Goal: Check status: Check status

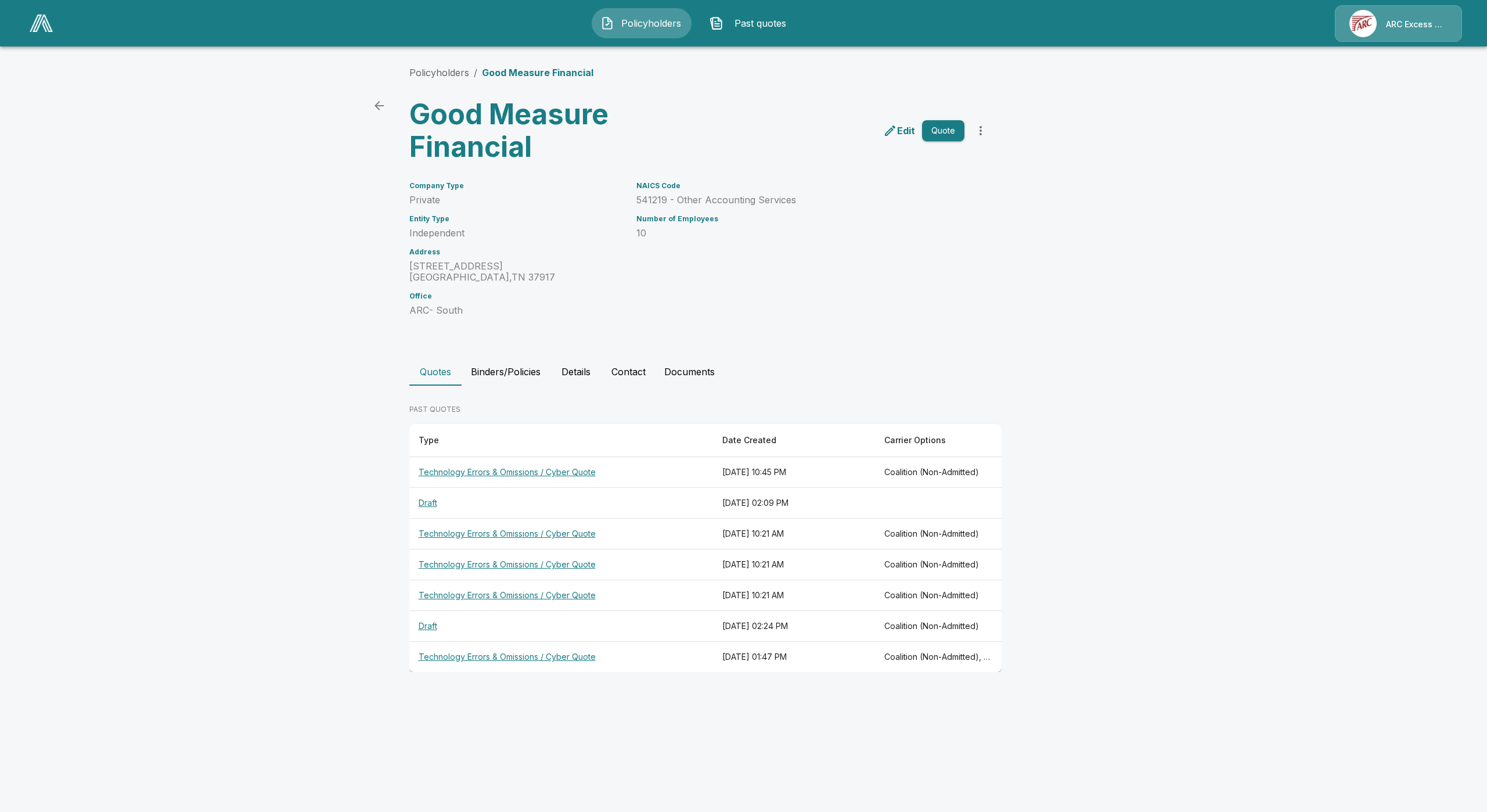
click at [30, 24] on img at bounding box center [41, 23] width 24 height 18
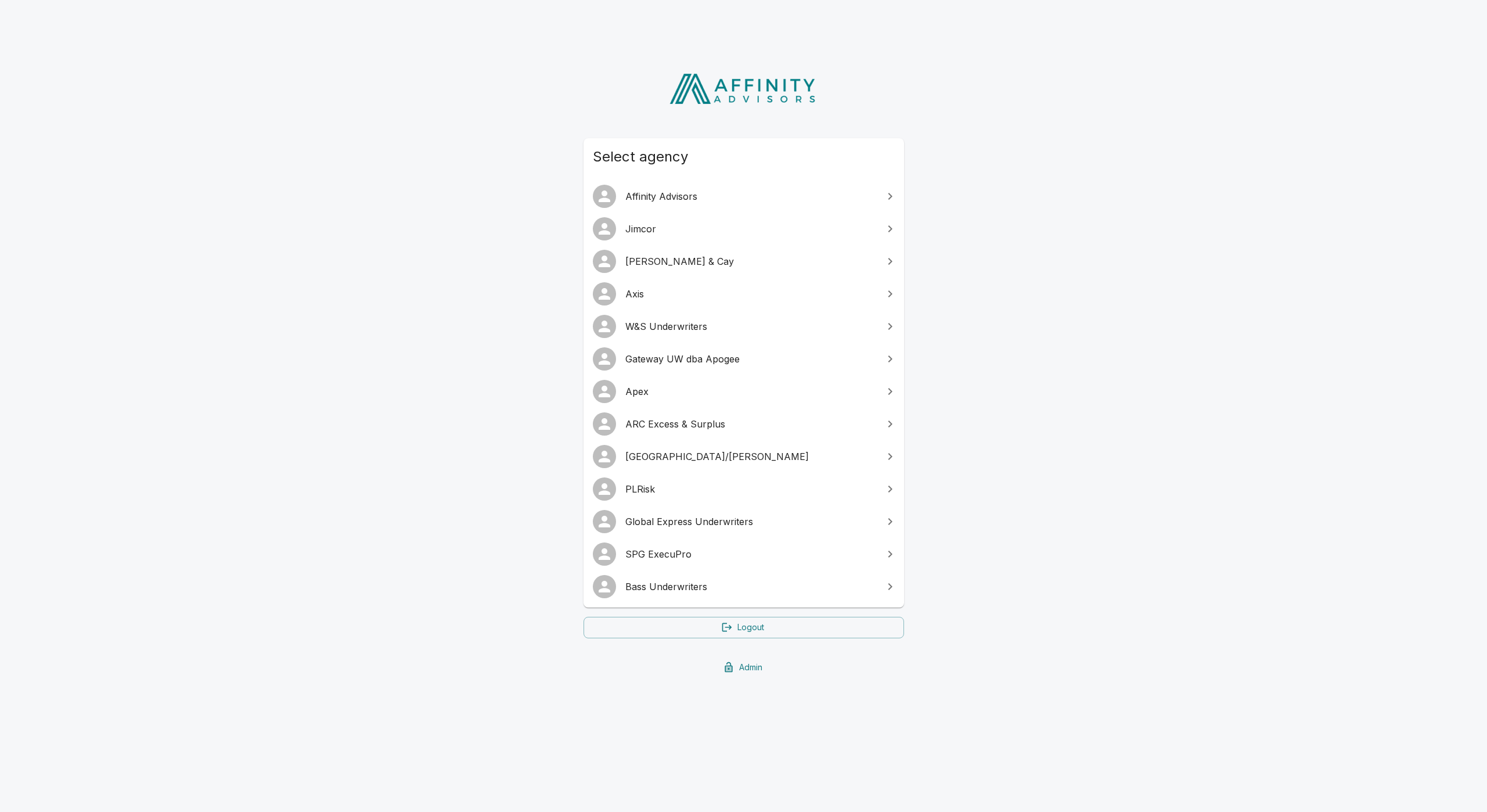
click at [695, 590] on span "Bass Underwriters" at bounding box center [751, 587] width 251 height 14
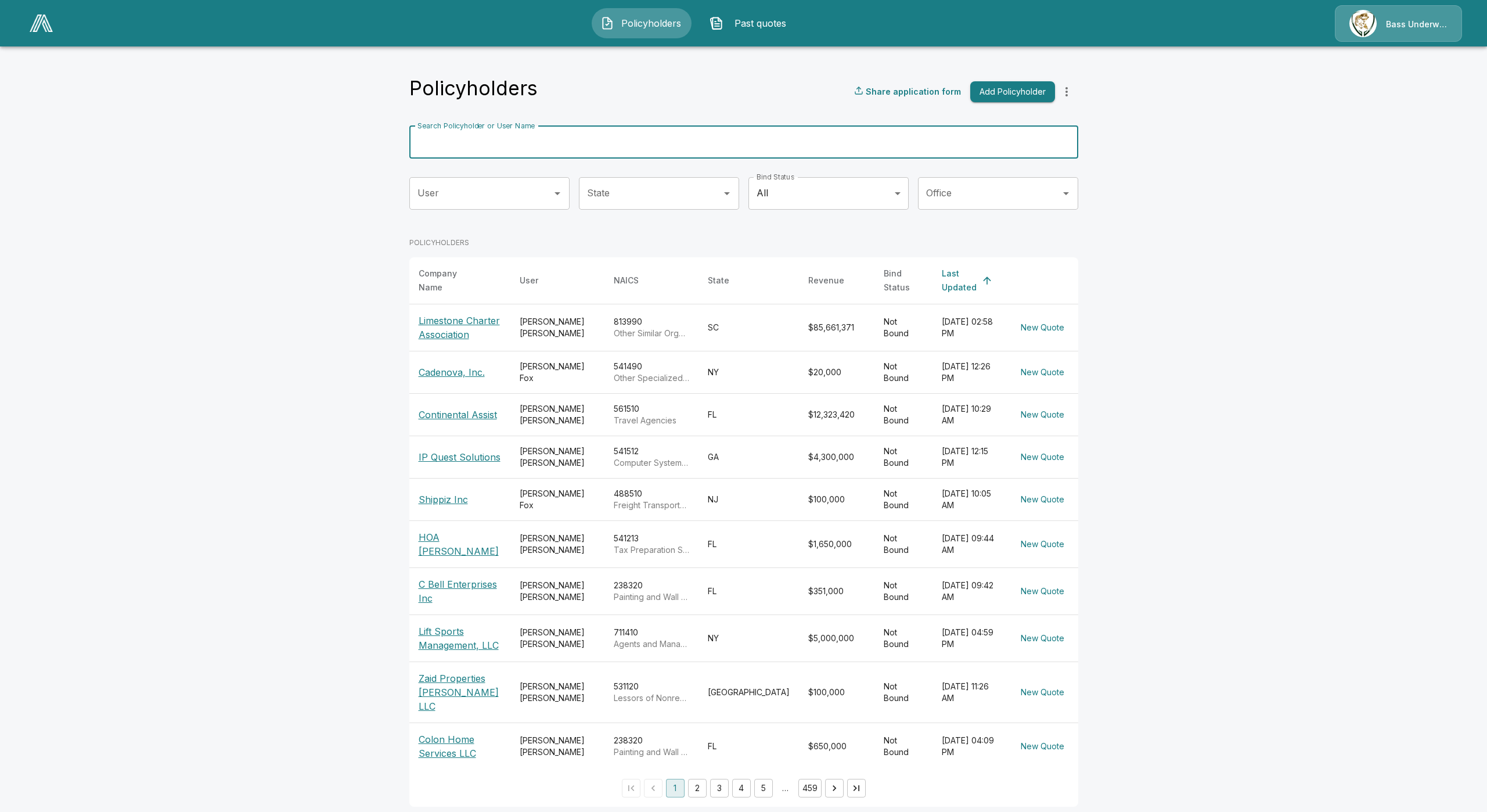
click at [572, 138] on input "Search Policyholder or User Name" at bounding box center [737, 142] width 656 height 33
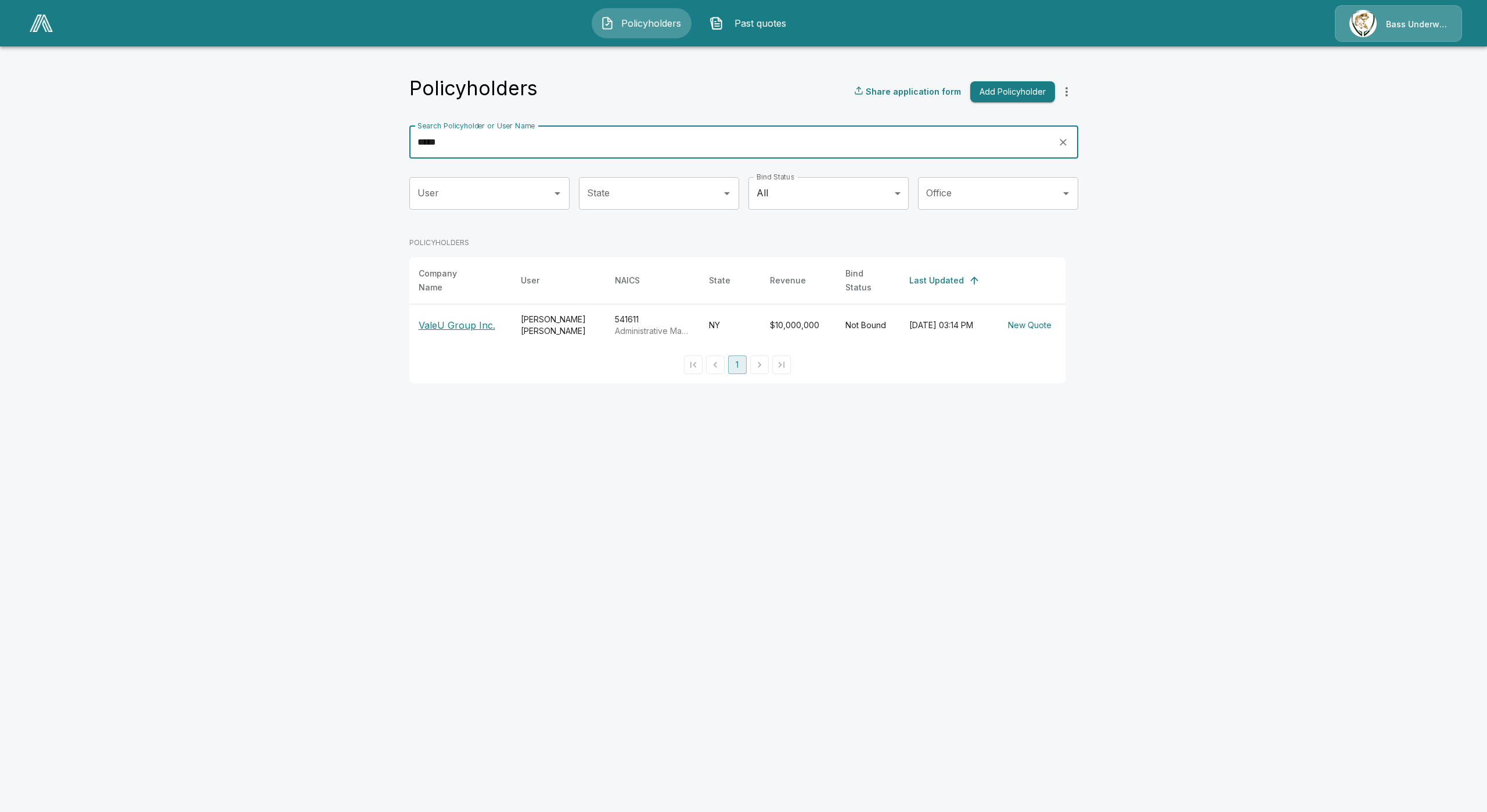
type input "*****"
click at [452, 320] on p "ValeU Group Inc." at bounding box center [460, 325] width 84 height 14
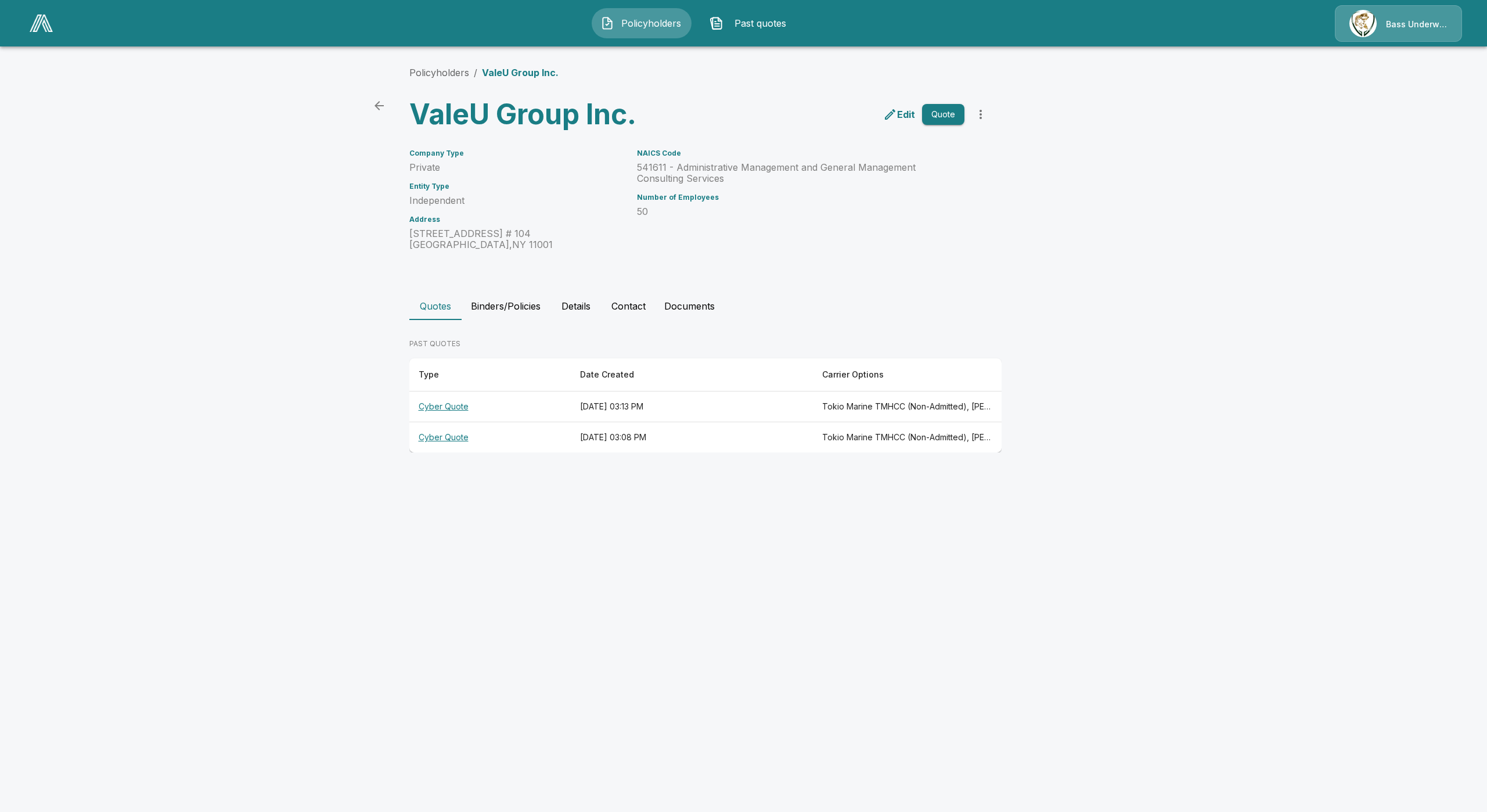
click at [1440, 474] on html "Policyholders Past quotes Bass Underwriters Policyholders / ValeU Group Inc. Va…" at bounding box center [744, 237] width 1487 height 474
click at [431, 411] on th "Cyber Quote" at bounding box center [490, 406] width 161 height 30
click at [475, 313] on button "Binders/Policies" at bounding box center [506, 306] width 88 height 28
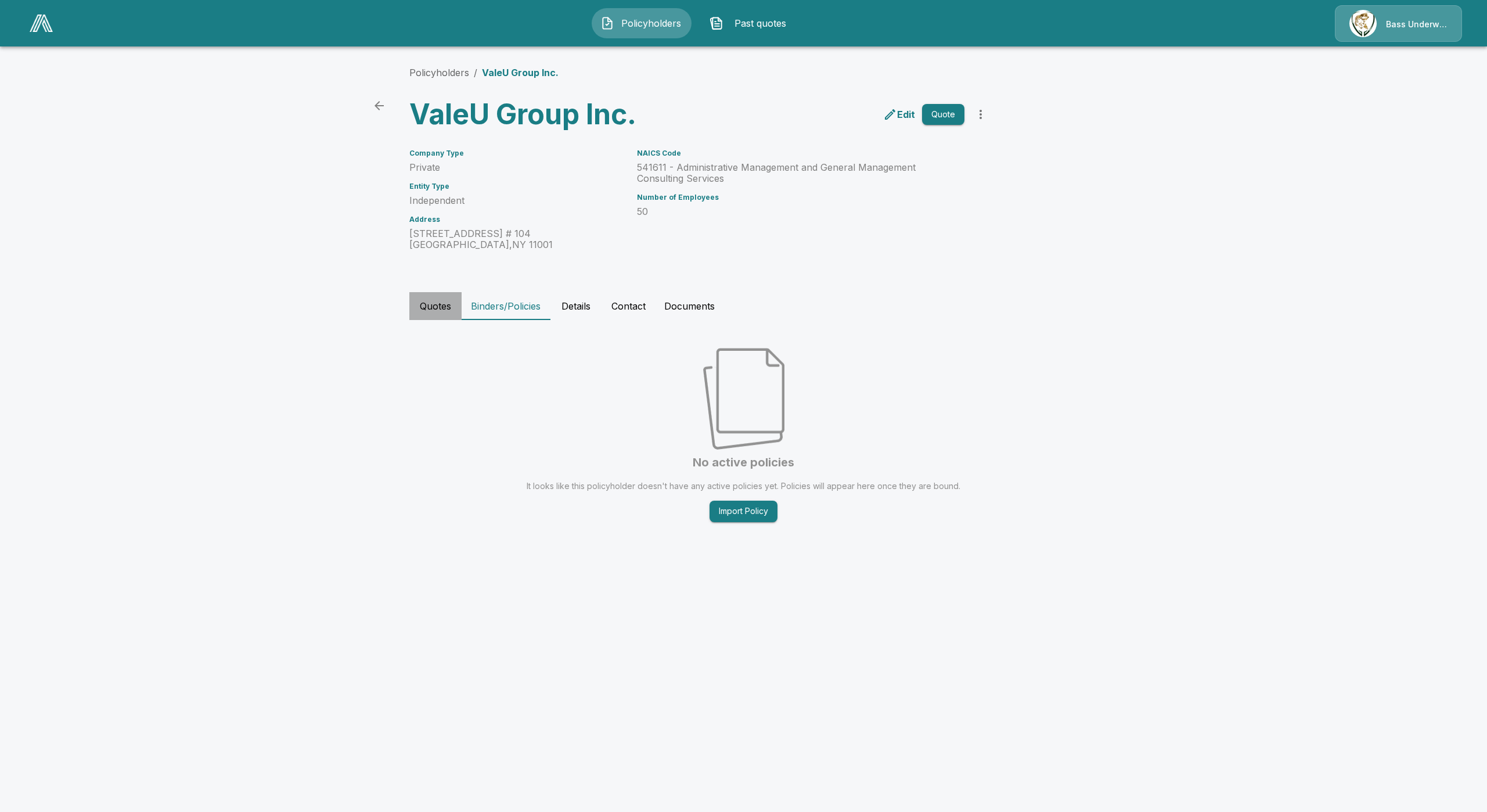
click at [444, 298] on button "Quotes" at bounding box center [435, 306] width 53 height 28
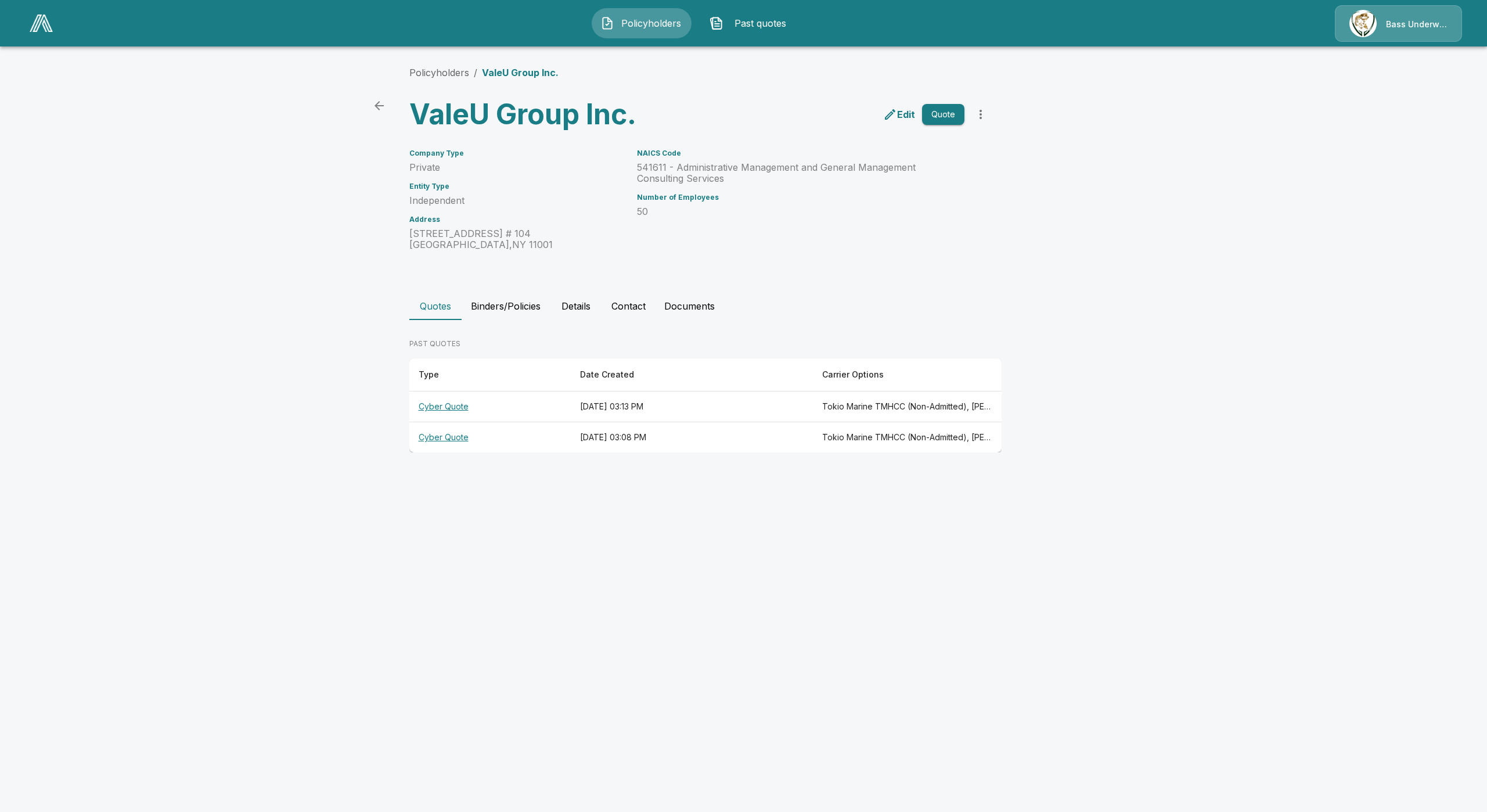
click at [447, 406] on th "Cyber Quote" at bounding box center [490, 406] width 161 height 30
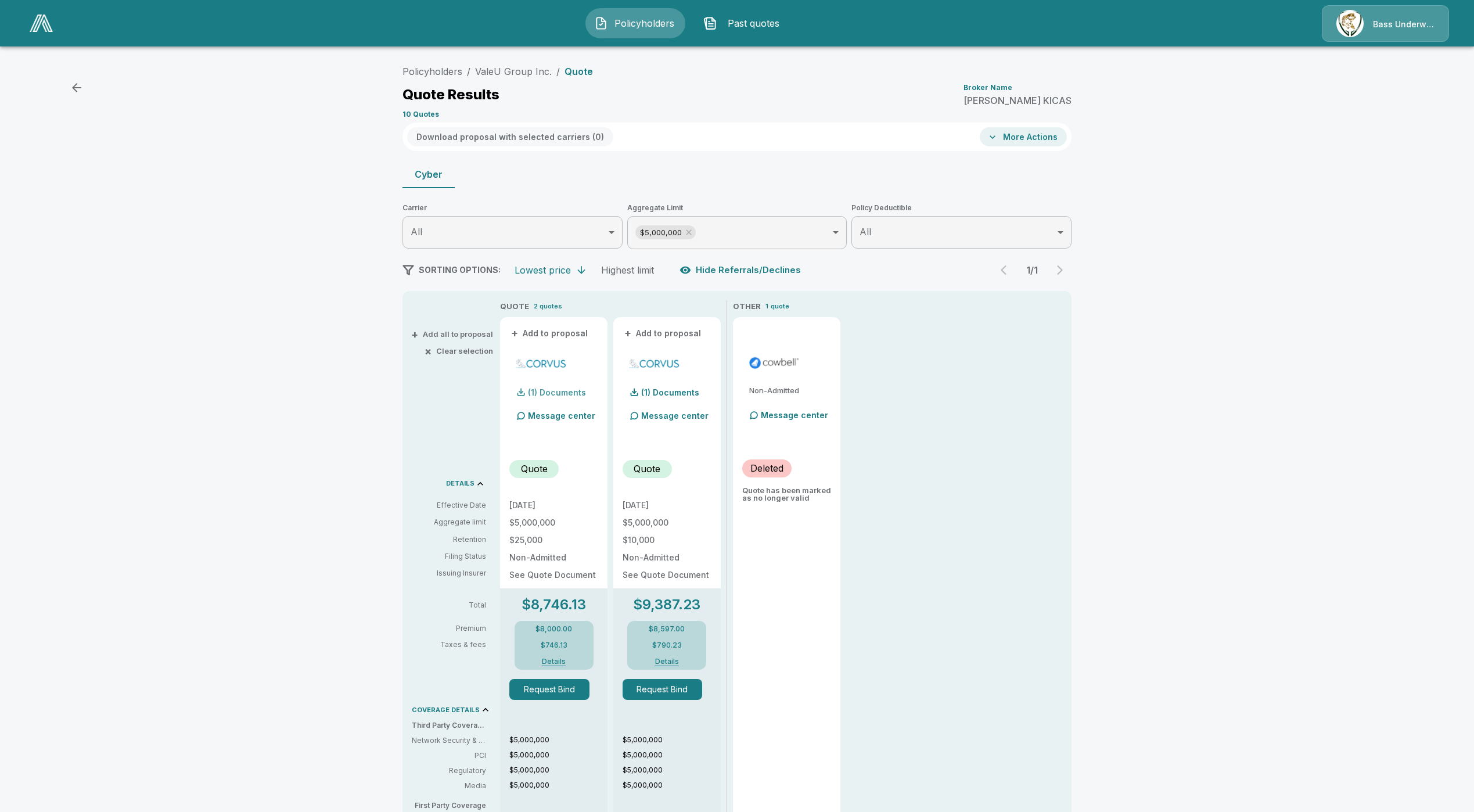
click at [560, 391] on p "(1) Documents" at bounding box center [557, 393] width 58 height 8
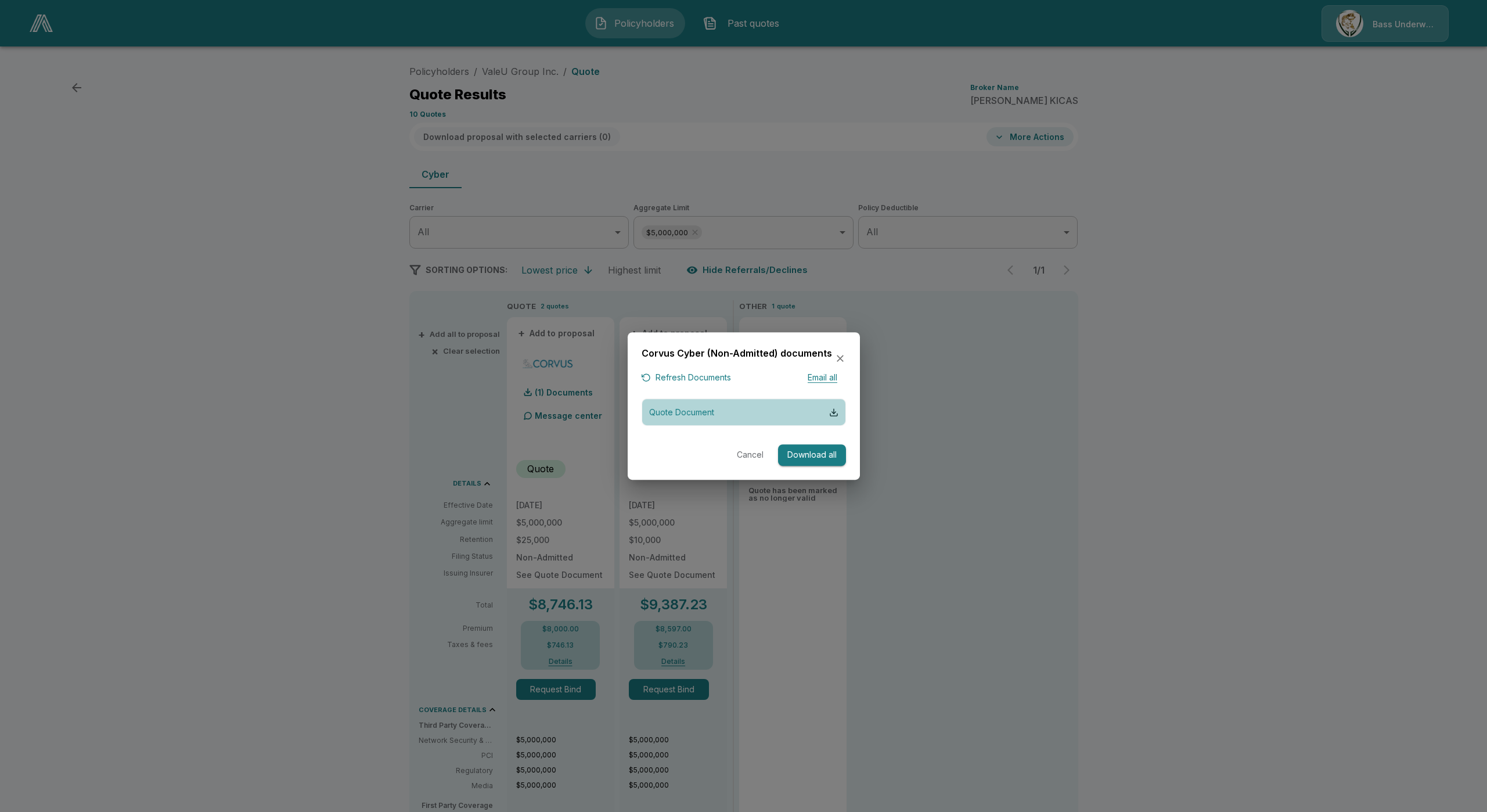
click at [718, 412] on button "Quote Document" at bounding box center [744, 412] width 205 height 27
click at [817, 143] on div at bounding box center [744, 406] width 1487 height 812
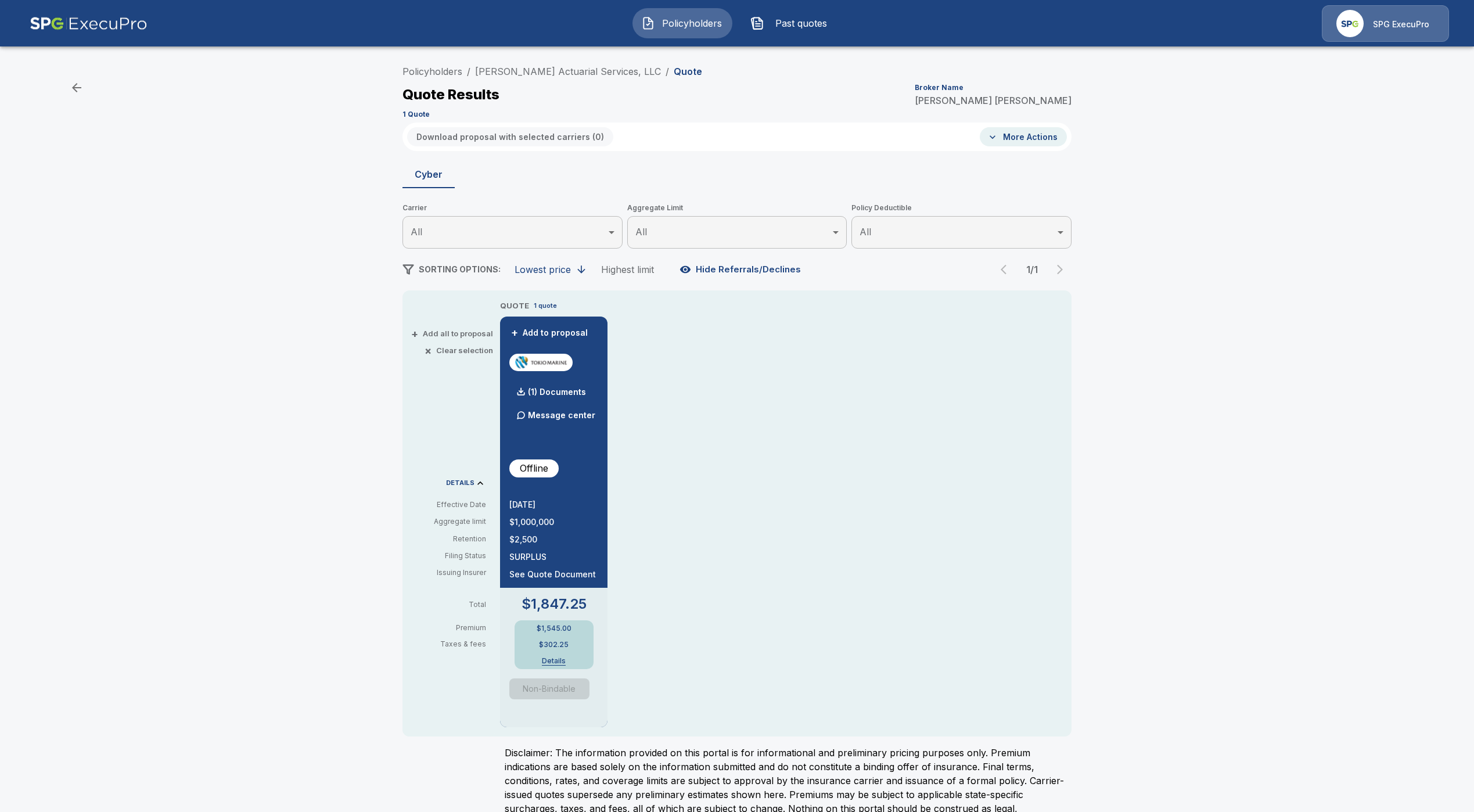
drag, startPoint x: 904, startPoint y: 438, endPoint x: 922, endPoint y: 427, distance: 21.1
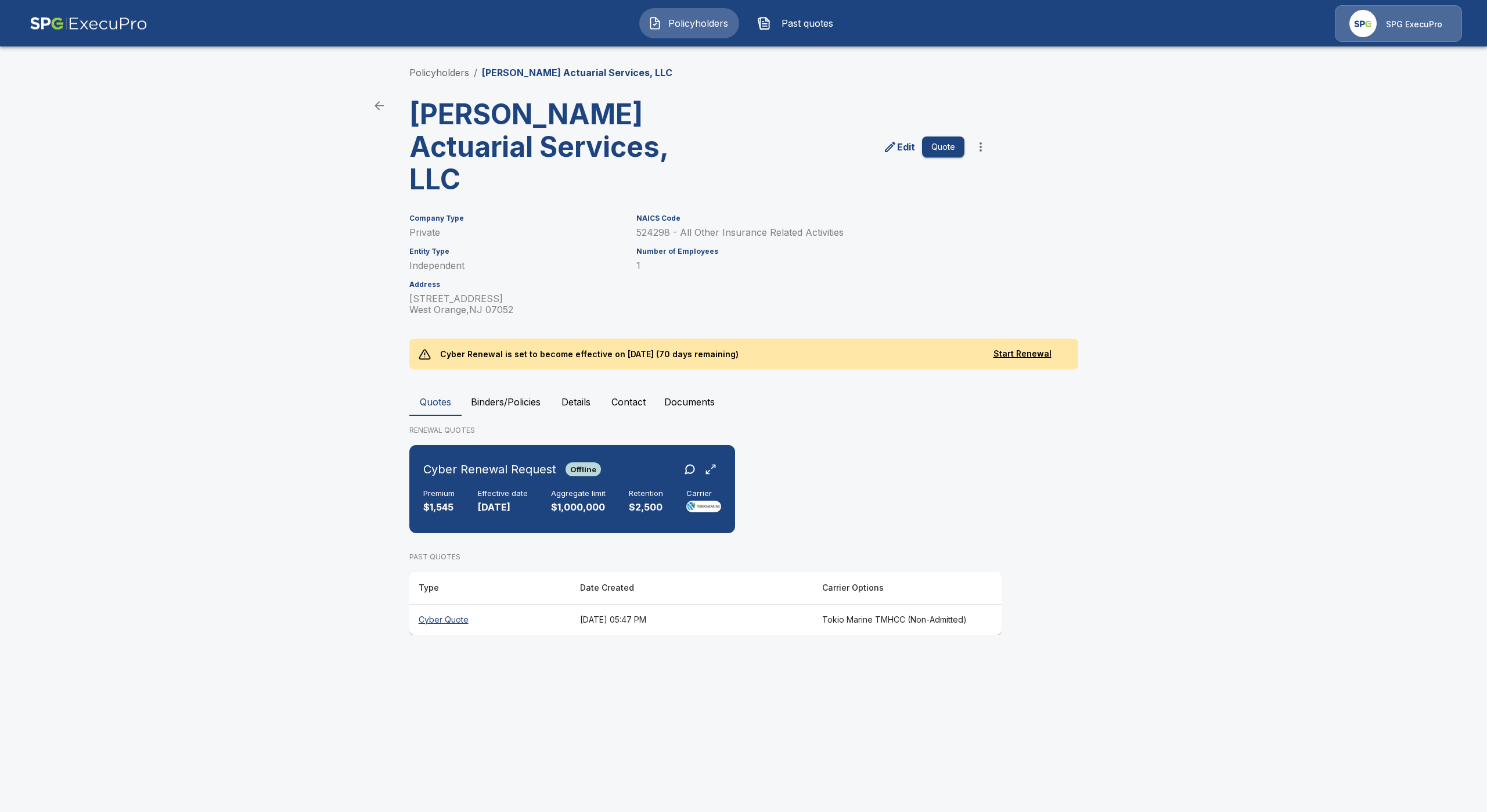
drag, startPoint x: 933, startPoint y: 509, endPoint x: 925, endPoint y: 502, distance: 10.6
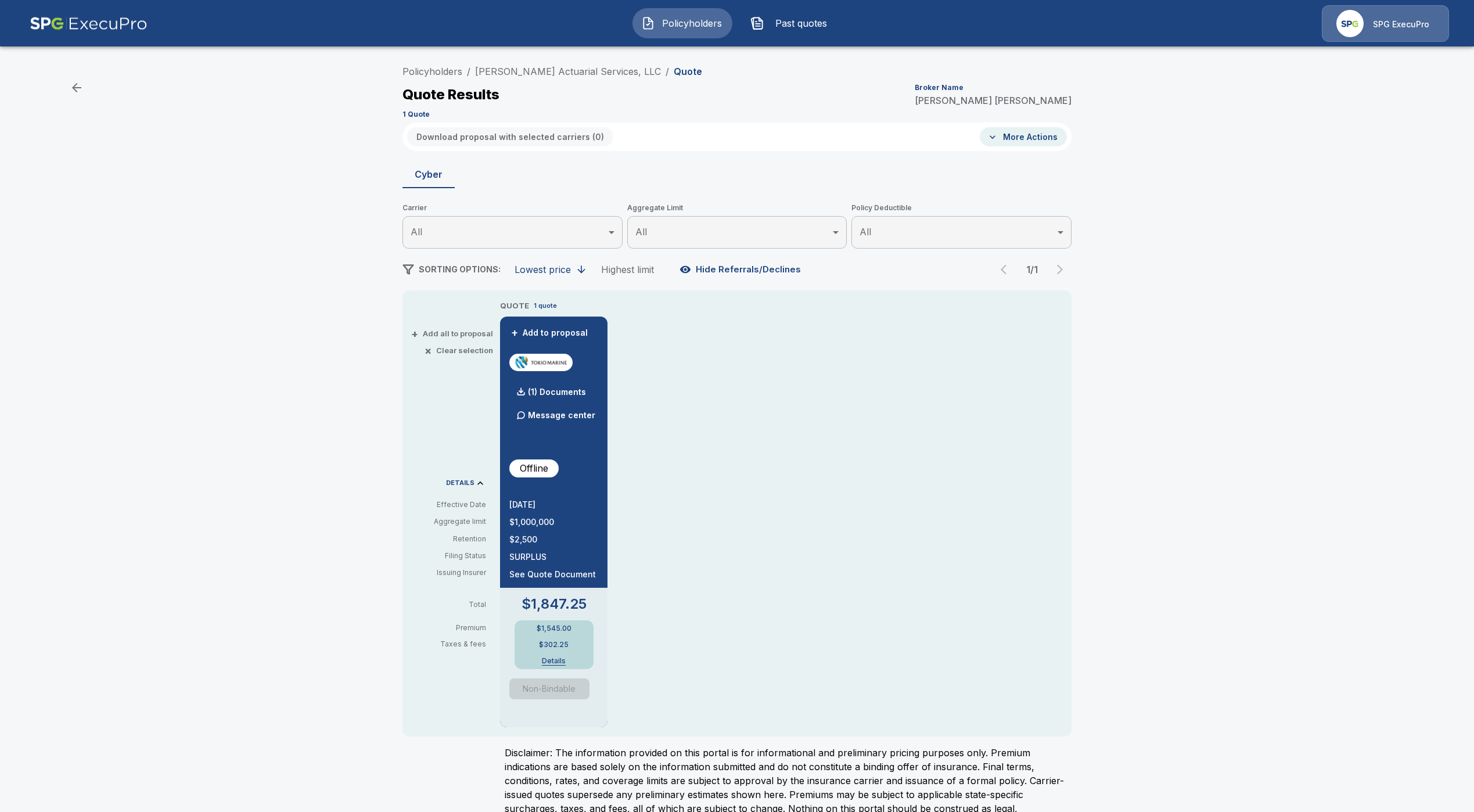
drag, startPoint x: 849, startPoint y: 590, endPoint x: 843, endPoint y: 592, distance: 6.3
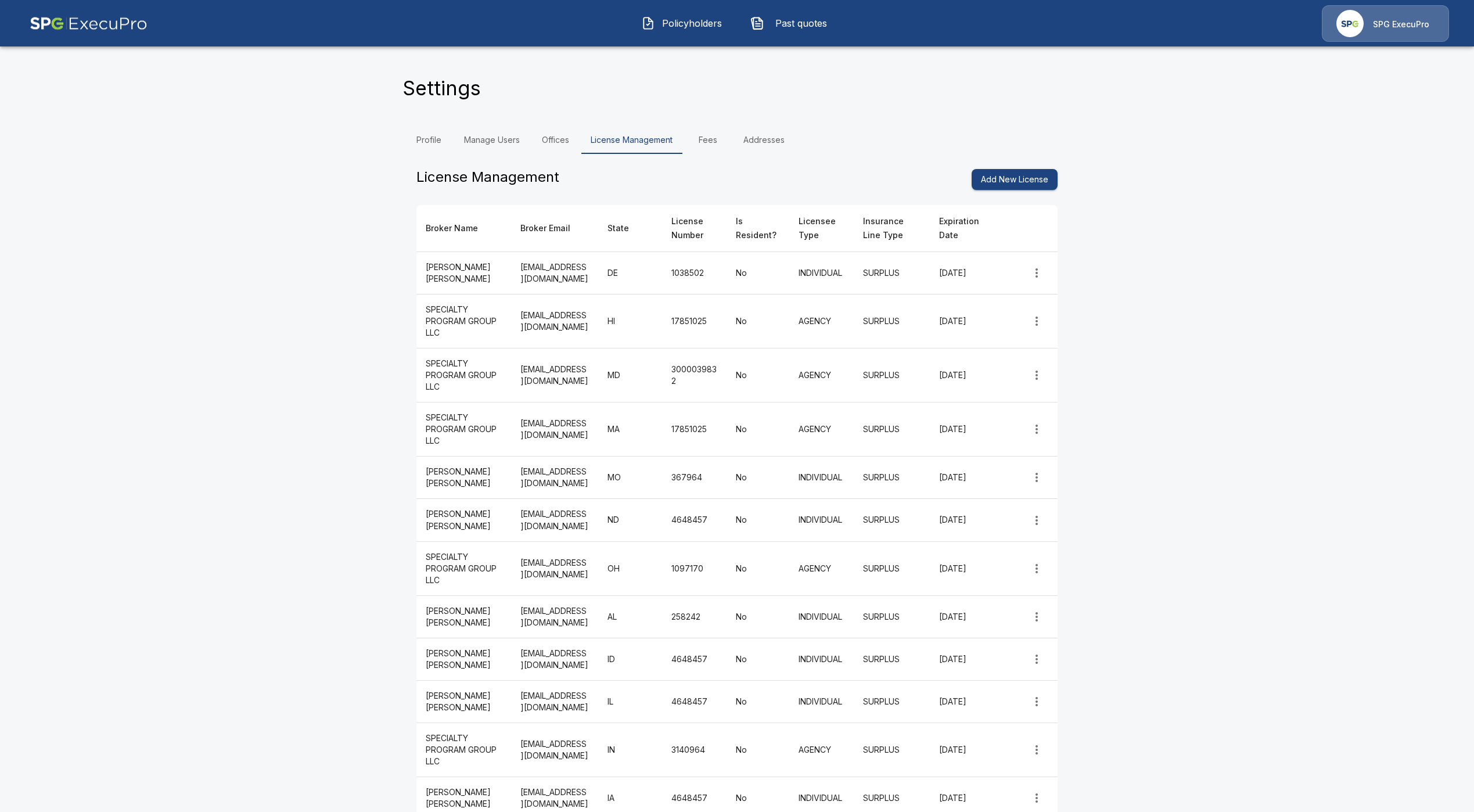
click at [700, 28] on span "Policyholders" at bounding box center [692, 23] width 64 height 14
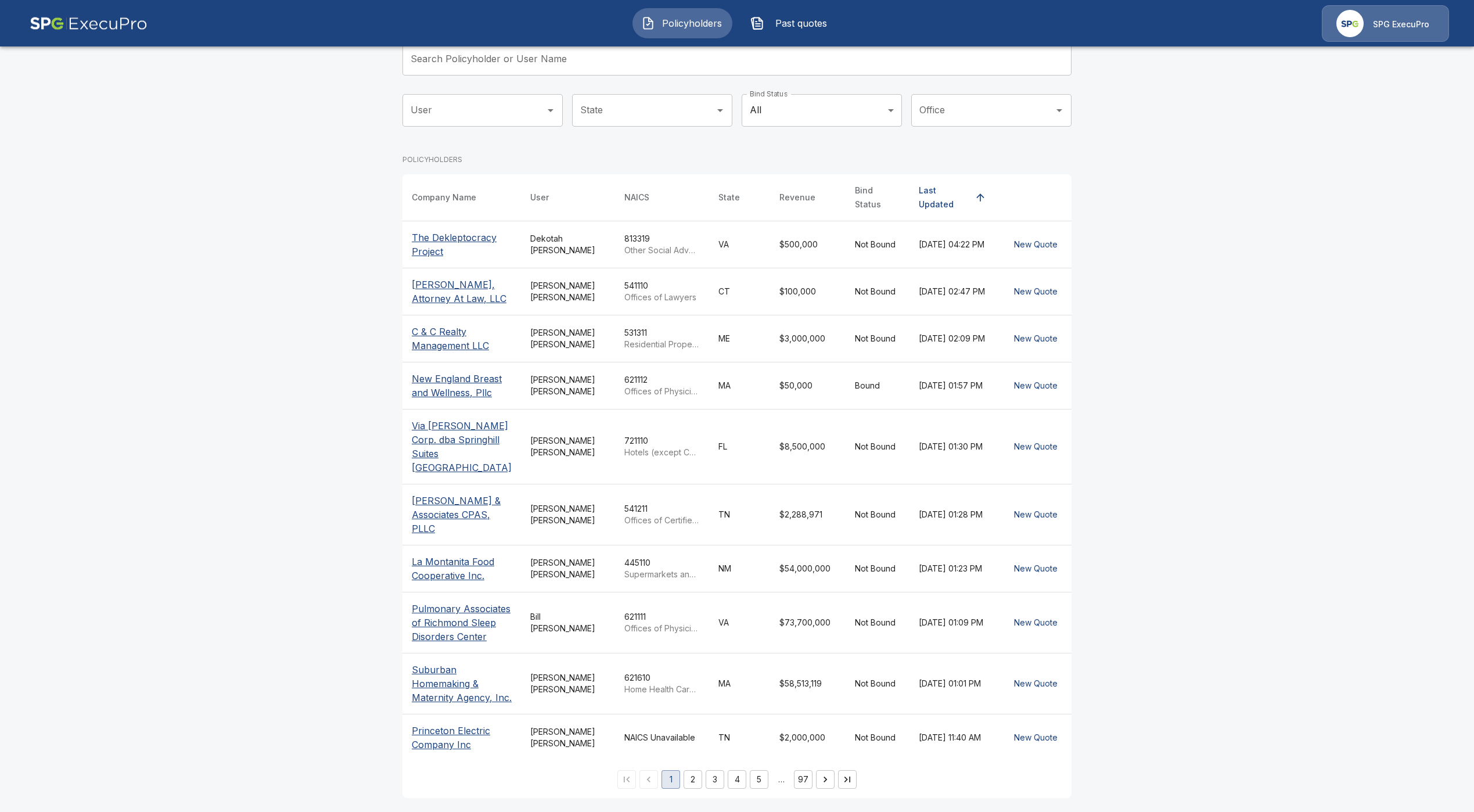
scroll to position [132, 0]
click at [438, 676] on p "Suburban Homemaking & Maternity Agency, Inc." at bounding box center [461, 683] width 100 height 42
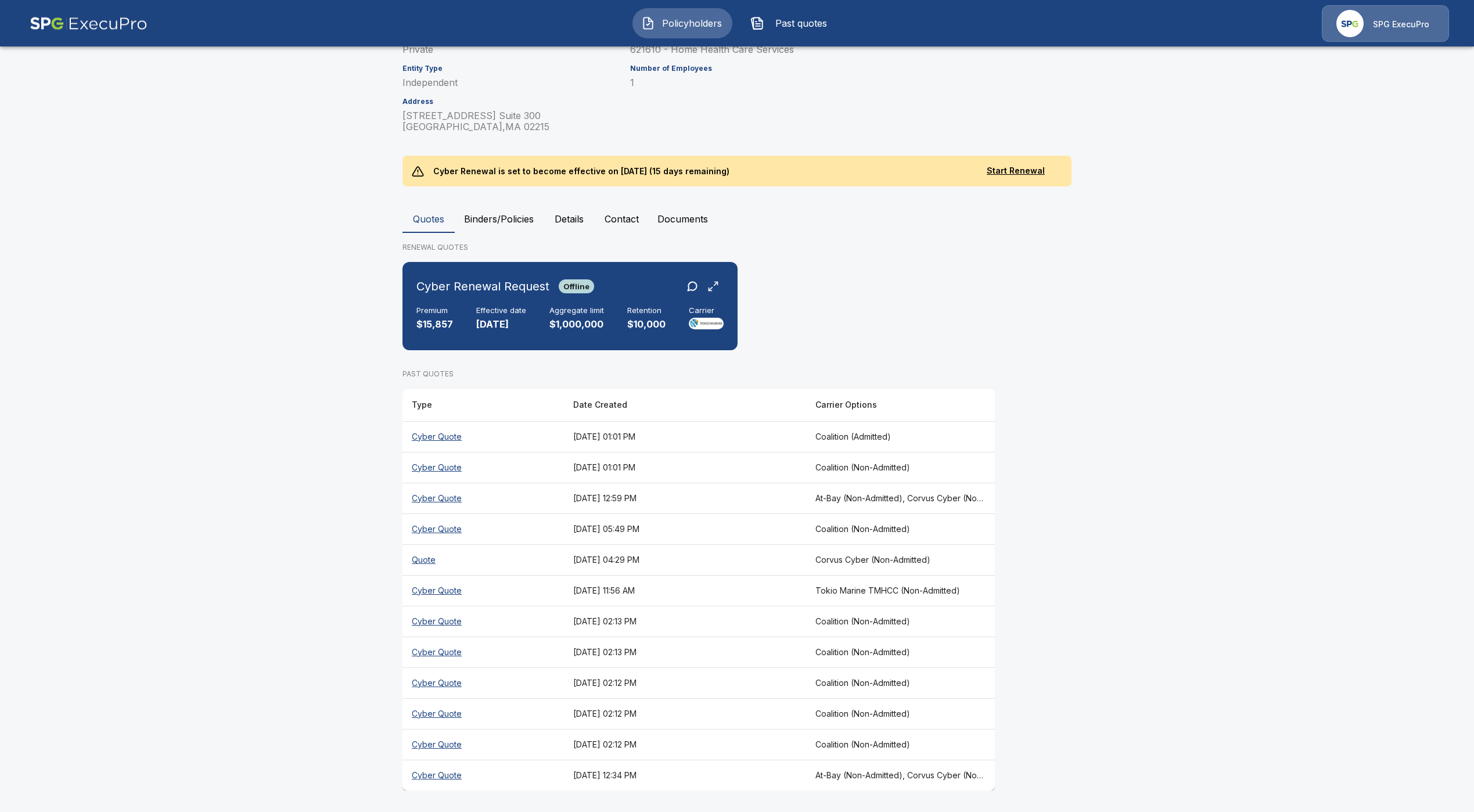
scroll to position [216, 0]
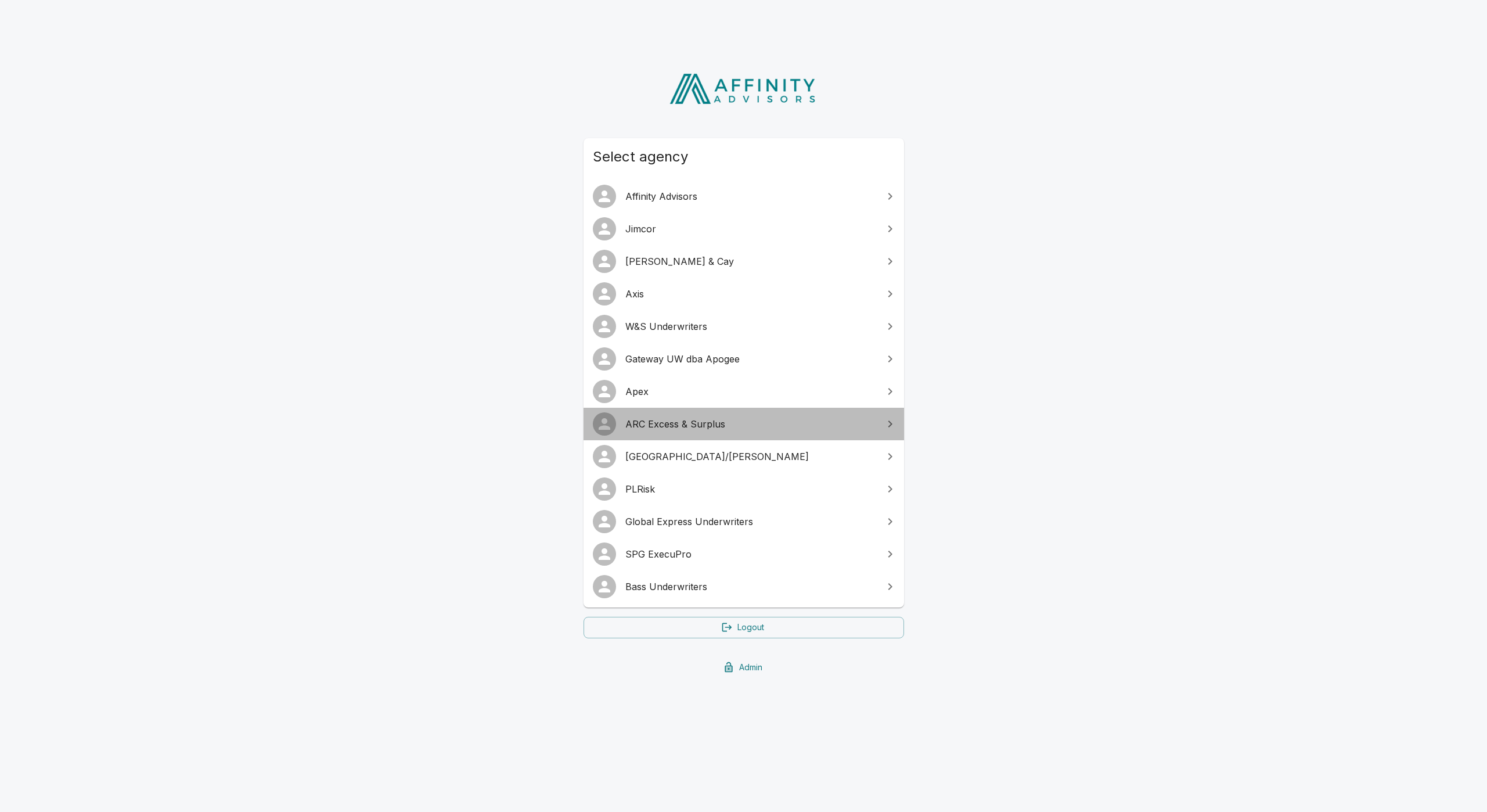
click at [722, 417] on span "ARC Excess & Surplus" at bounding box center [751, 424] width 251 height 14
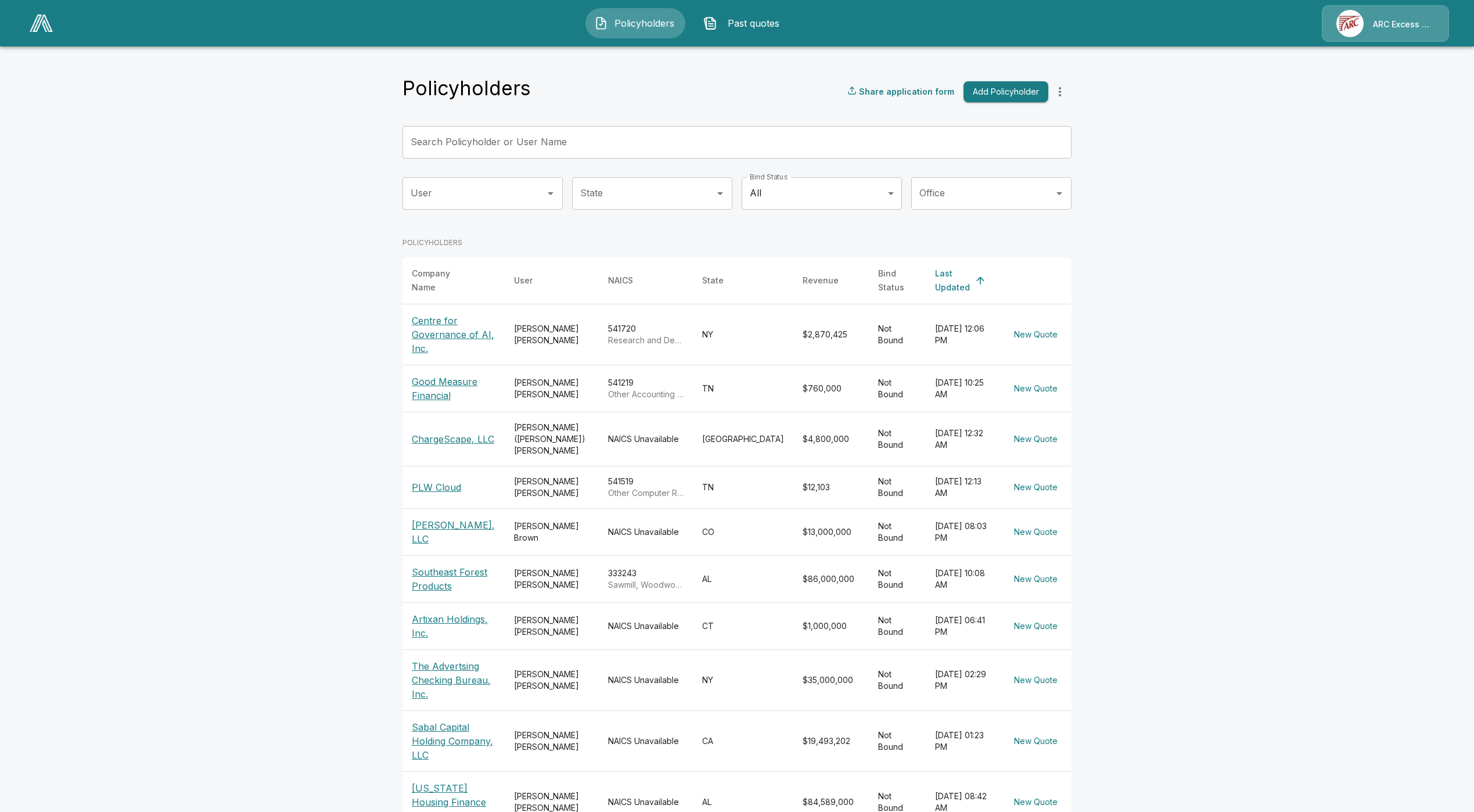
drag, startPoint x: 527, startPoint y: 132, endPoint x: 537, endPoint y: 146, distance: 17.2
click at [527, 131] on div "Search Policyholder or User Name Search Policyholder or User Name" at bounding box center [737, 142] width 669 height 33
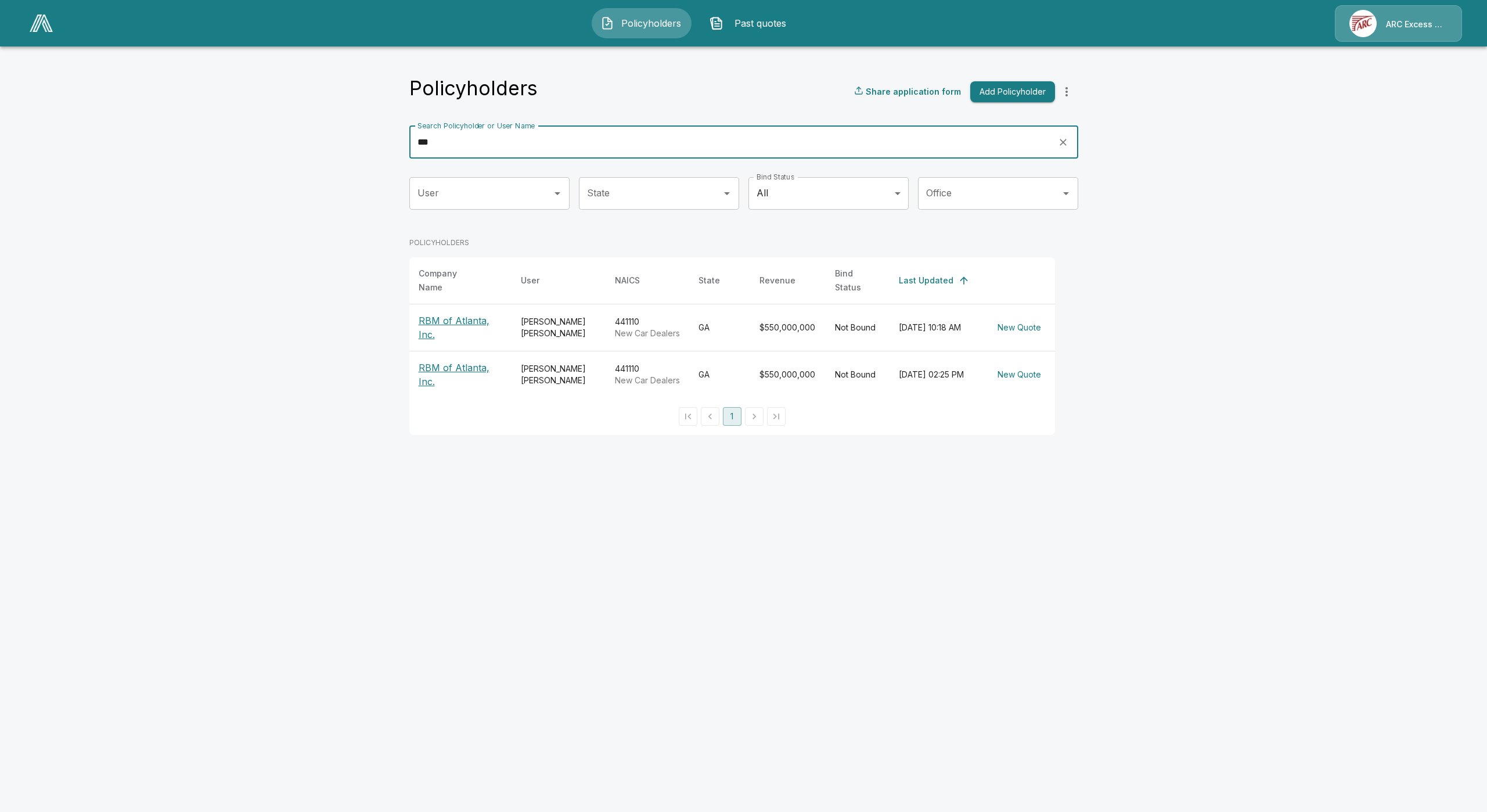
type input "***"
click at [429, 314] on p "RBM of Atlanta, Inc." at bounding box center [460, 327] width 84 height 28
click at [457, 372] on p "RBM of Atlanta, Inc." at bounding box center [460, 374] width 84 height 28
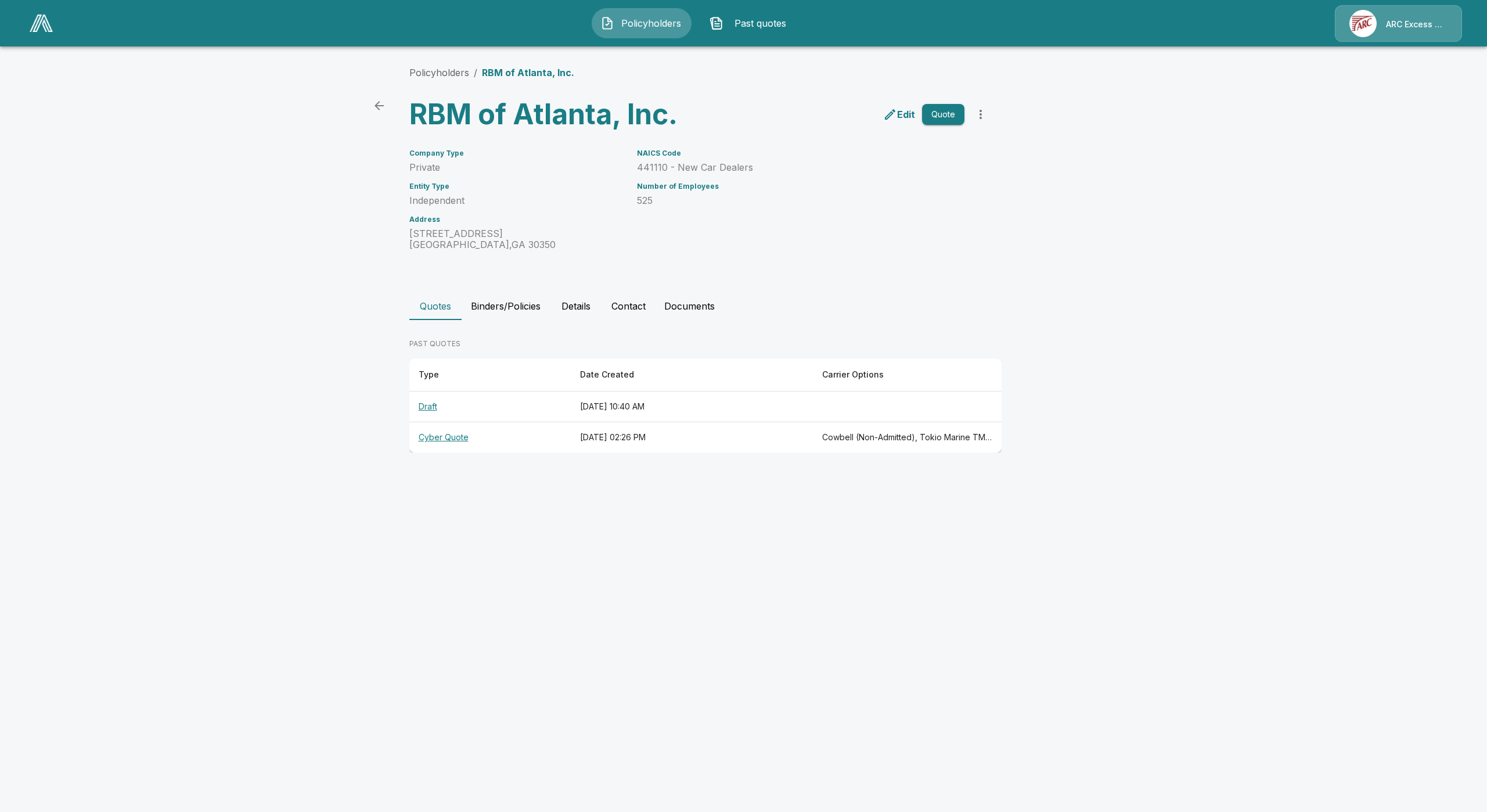
click at [439, 443] on th "Cyber Quote" at bounding box center [490, 438] width 161 height 30
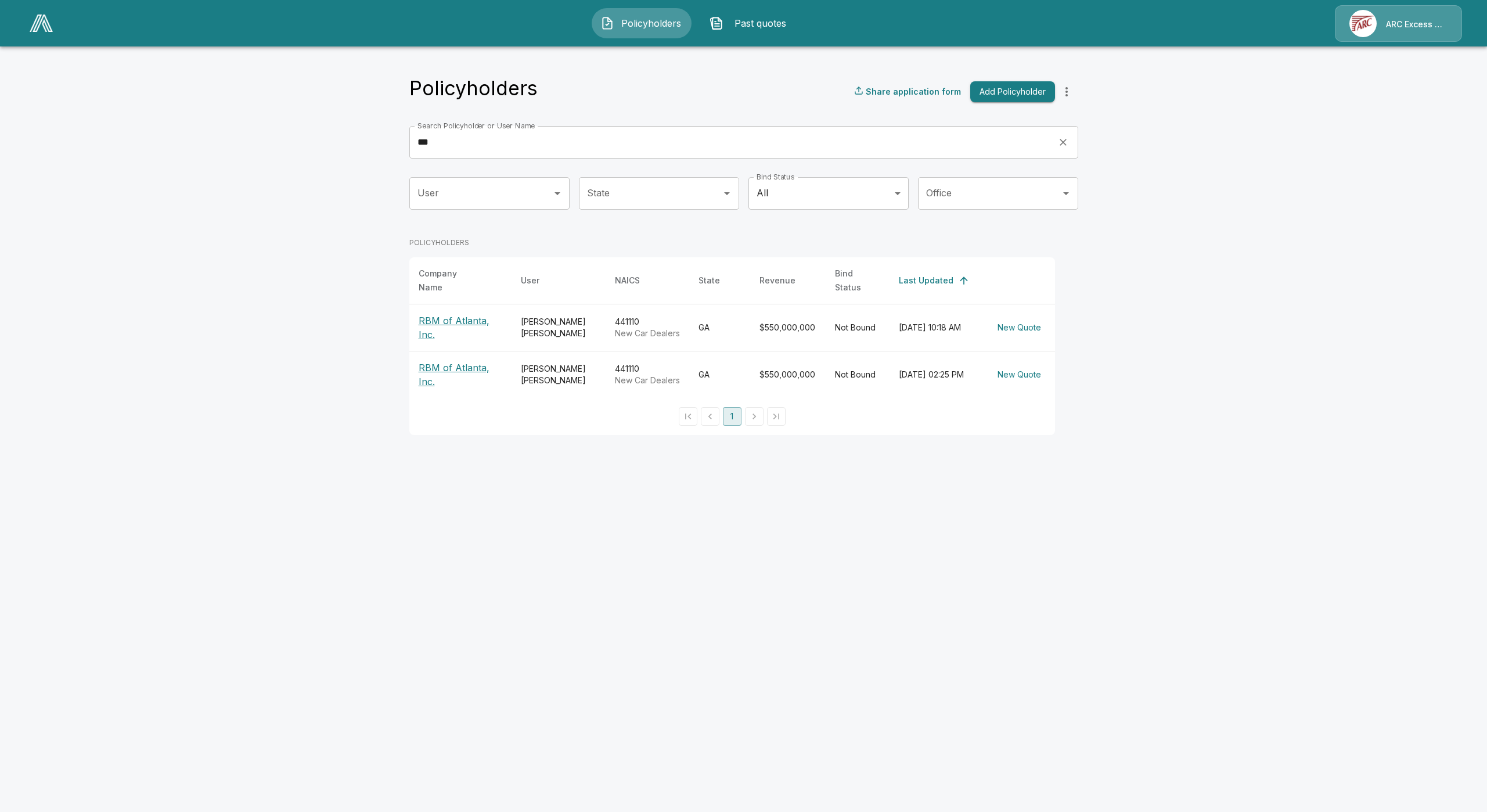
click at [446, 327] on p "RBM of Atlanta, Inc." at bounding box center [460, 327] width 84 height 28
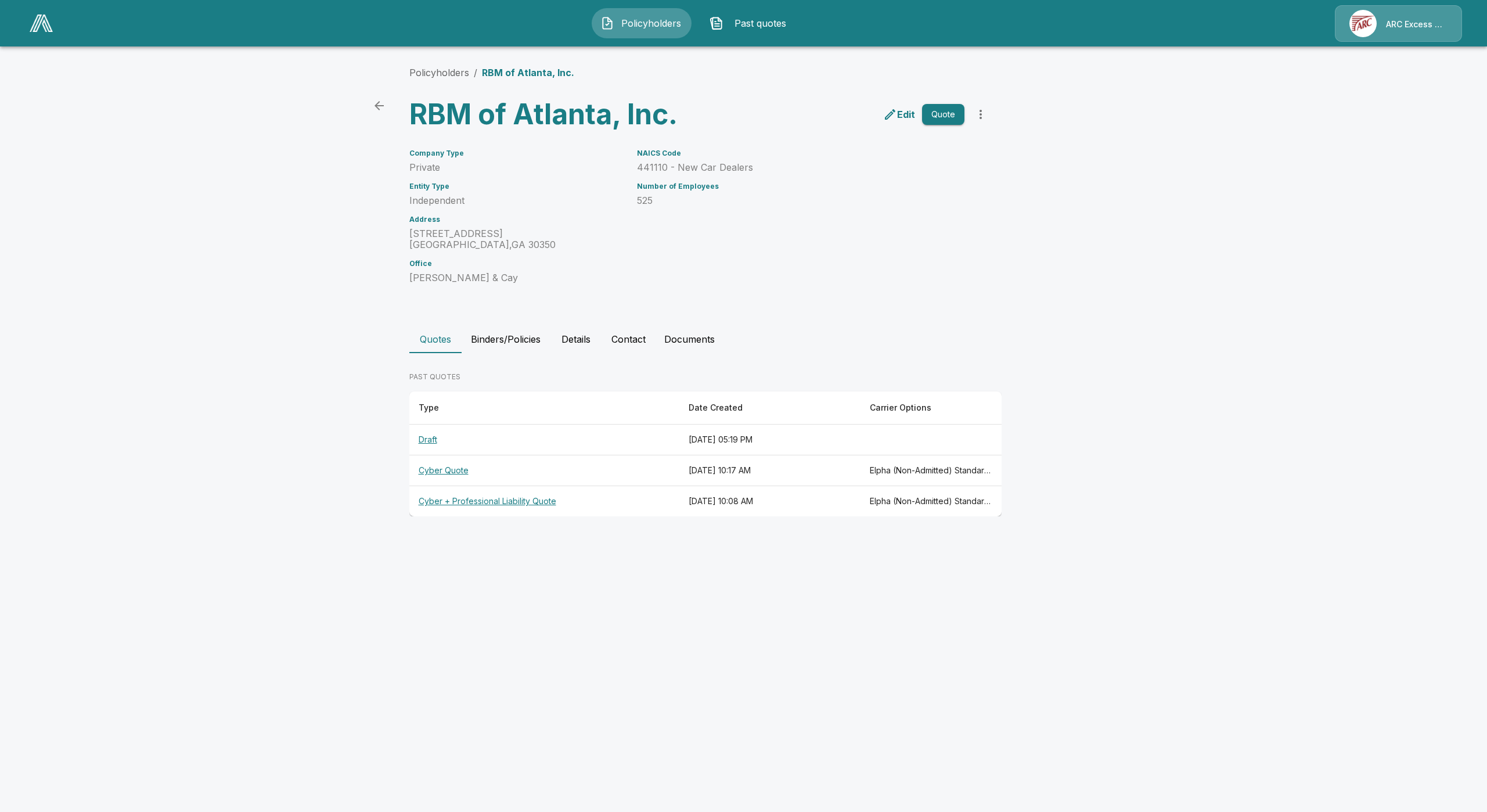
click at [442, 472] on th "Cyber Quote" at bounding box center [545, 470] width 271 height 30
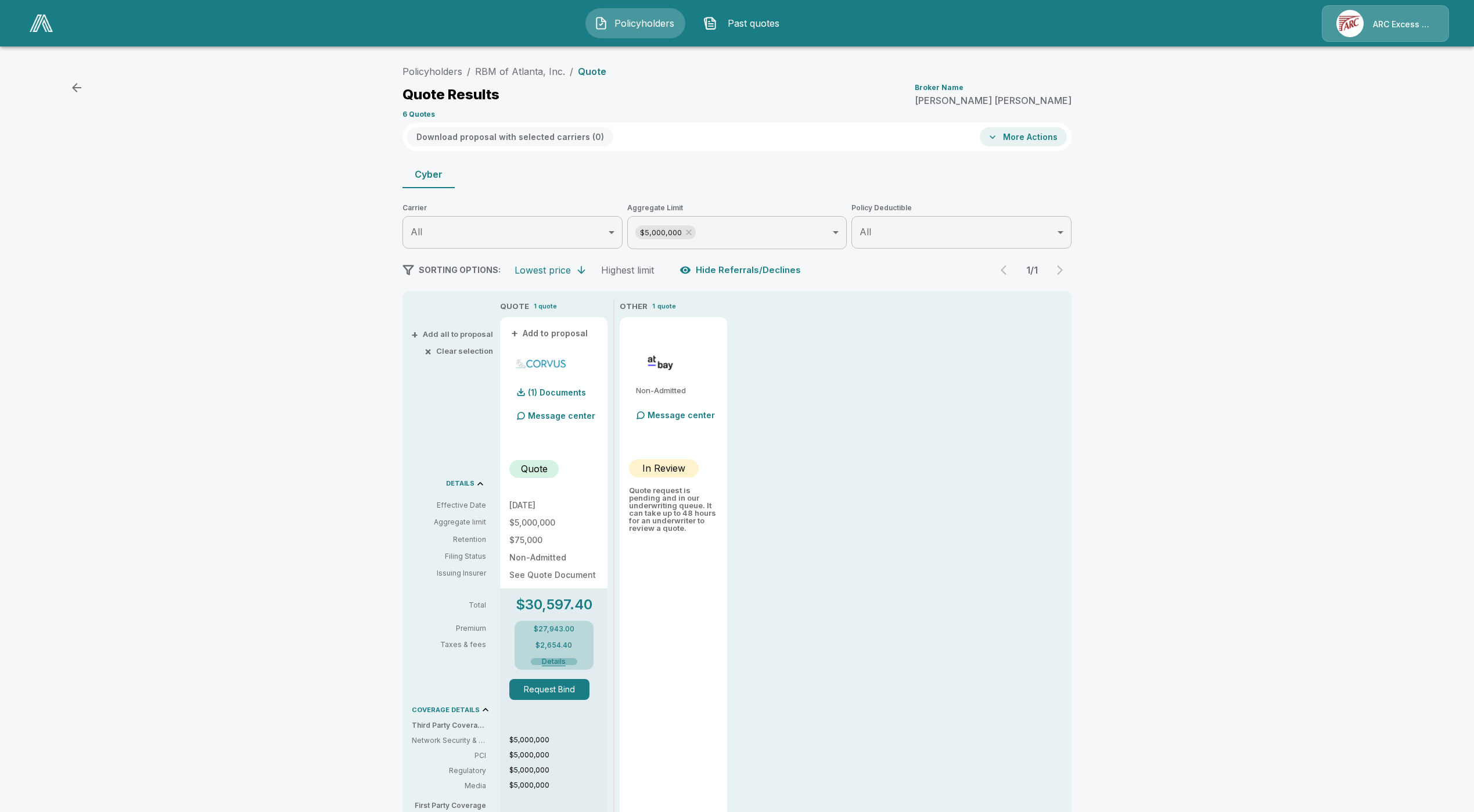
click at [566, 661] on button "Details" at bounding box center [554, 661] width 46 height 7
